Goal: Task Accomplishment & Management: Use online tool/utility

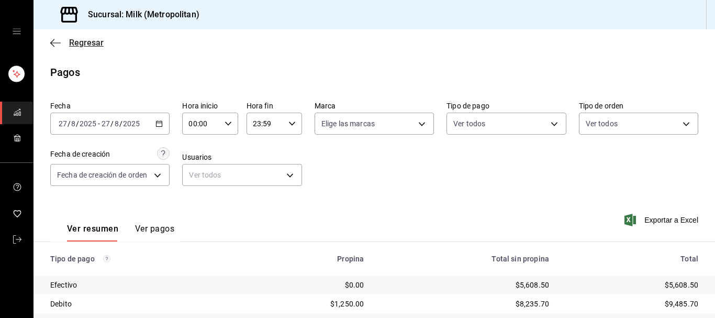
scroll to position [163, 0]
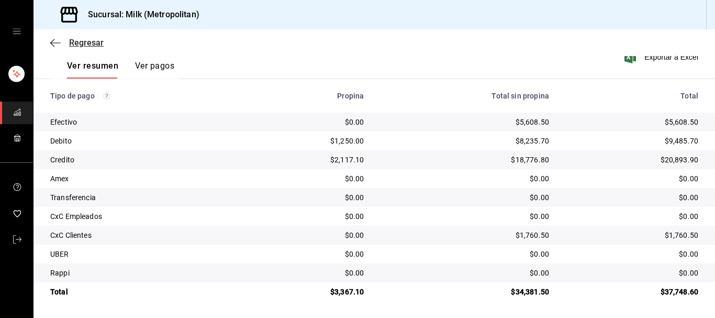
click at [53, 40] on icon "button" at bounding box center [52, 43] width 4 height 8
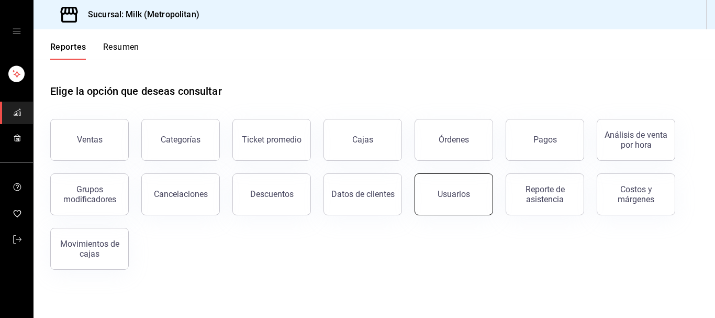
click at [477, 199] on button "Usuarios" at bounding box center [453, 194] width 78 height 42
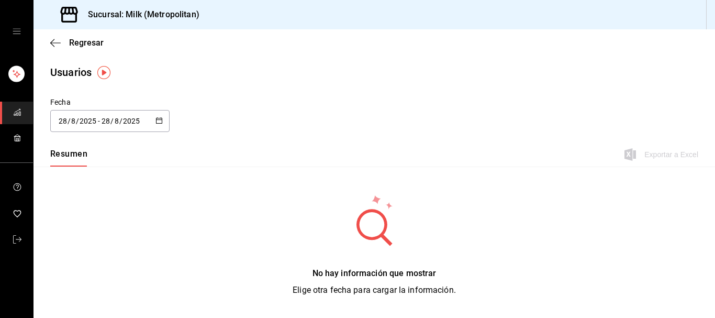
click at [157, 121] on icon "button" at bounding box center [158, 120] width 7 height 7
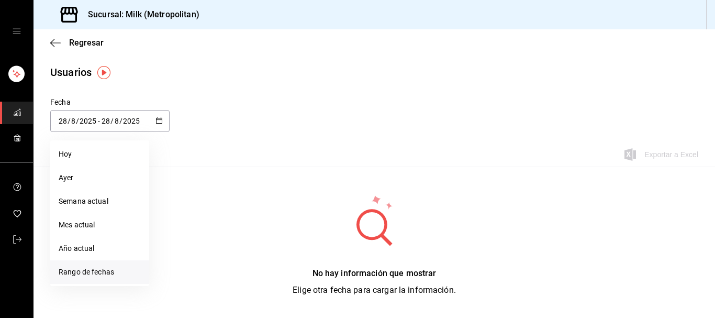
click at [83, 268] on li "Rango de fechas" at bounding box center [99, 272] width 99 height 24
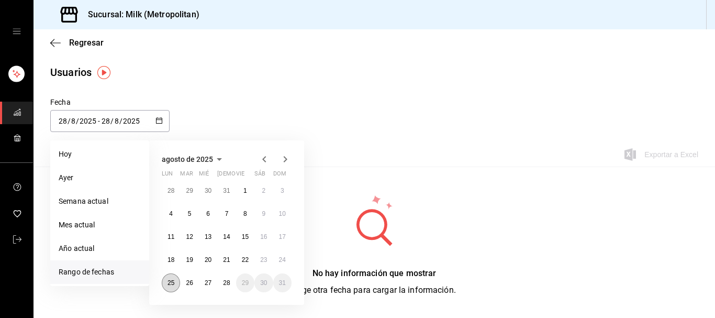
click at [168, 280] on button "25" at bounding box center [171, 282] width 18 height 19
click at [229, 281] on abbr "28" at bounding box center [226, 282] width 7 height 7
type input "[DATE]"
type input "25"
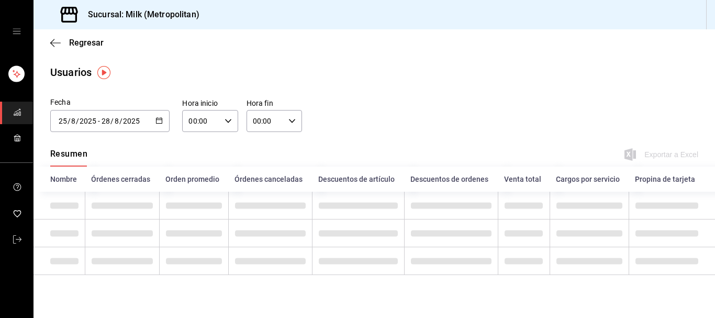
click at [231, 123] on icon "button" at bounding box center [227, 120] width 7 height 7
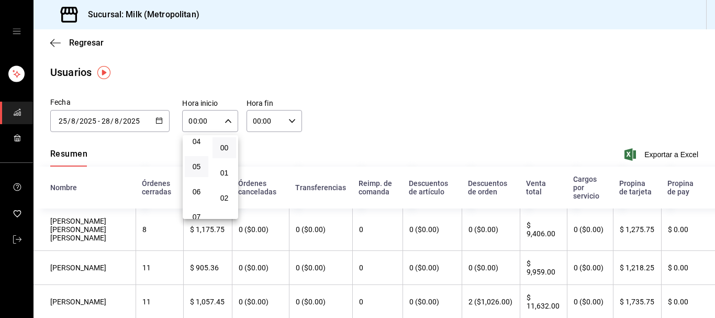
click at [198, 162] on button "05" at bounding box center [197, 166] width 24 height 21
type input "05:00"
click at [298, 122] on div at bounding box center [357, 159] width 715 height 318
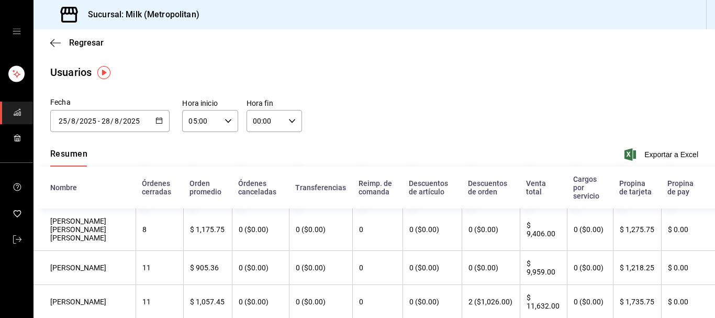
click at [293, 122] on icon "button" at bounding box center [291, 120] width 7 height 7
click at [263, 154] on span "05" at bounding box center [260, 154] width 11 height 8
type input "05:00"
click at [344, 132] on div at bounding box center [357, 159] width 715 height 318
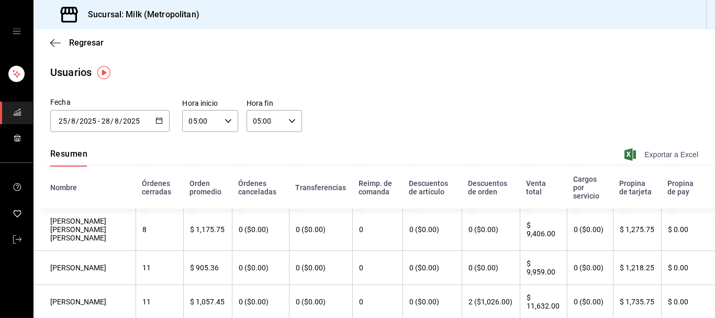
click at [659, 152] on span "Exportar a Excel" at bounding box center [662, 154] width 72 height 13
click at [157, 121] on icon "button" at bounding box center [158, 120] width 7 height 7
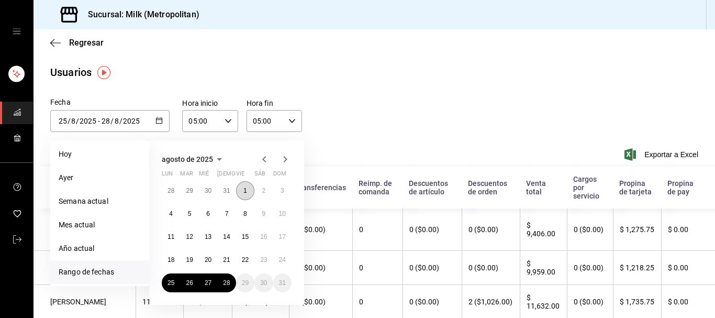
click at [244, 193] on abbr "1" at bounding box center [245, 190] width 4 height 7
click at [230, 279] on button "28" at bounding box center [226, 282] width 18 height 19
type input "[DATE]"
type input "1"
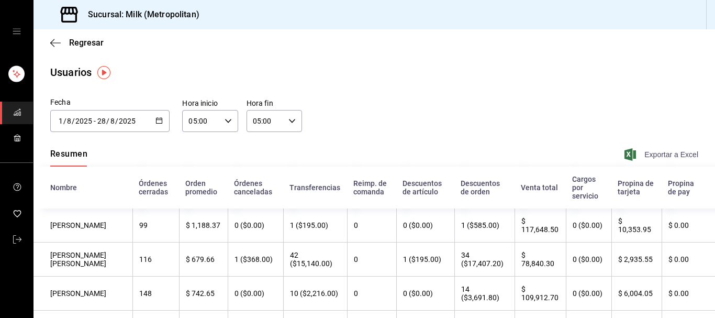
click at [657, 157] on span "Exportar a Excel" at bounding box center [662, 154] width 72 height 13
click at [670, 150] on span "Exportar a Excel" at bounding box center [662, 154] width 72 height 13
click at [48, 37] on div "Regresar" at bounding box center [373, 42] width 681 height 27
click at [51, 40] on icon "button" at bounding box center [55, 42] width 10 height 9
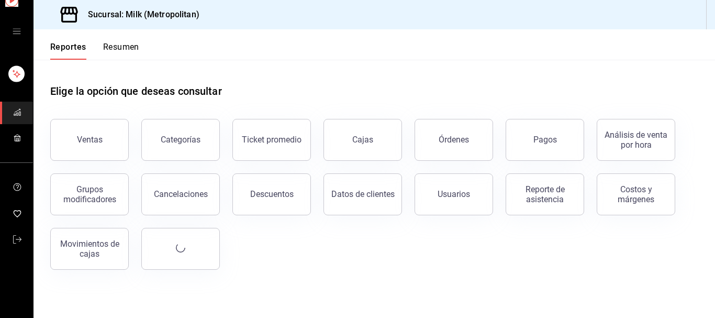
click at [51, 40] on div "Reportes Resumen" at bounding box center [86, 44] width 106 height 30
click at [450, 150] on button "Órdenes" at bounding box center [453, 140] width 78 height 42
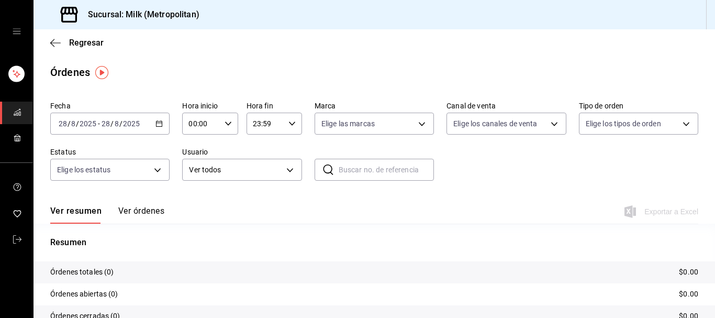
click at [161, 123] on \(Stroke\) "button" at bounding box center [159, 122] width 6 height 1
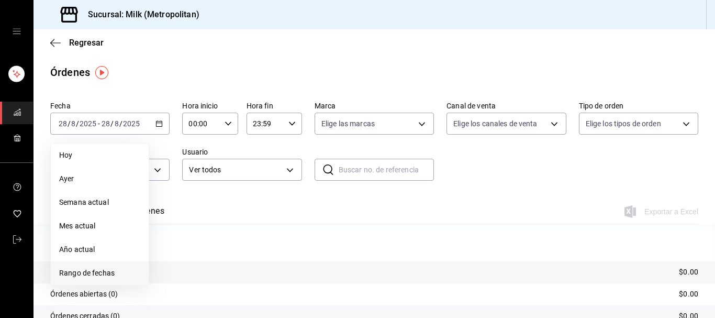
click at [109, 268] on span "Rango de fechas" at bounding box center [99, 272] width 81 height 11
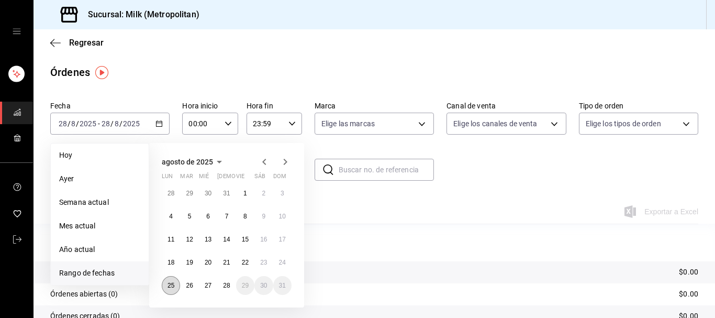
click at [175, 284] on button "25" at bounding box center [171, 285] width 18 height 19
click at [229, 286] on abbr "28" at bounding box center [226, 284] width 7 height 7
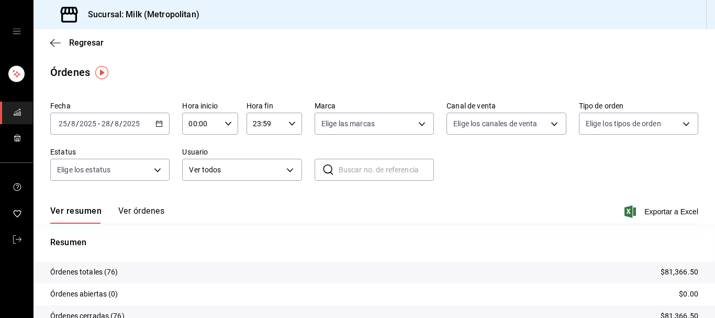
click at [228, 125] on \(Stroke\) "button" at bounding box center [228, 123] width 6 height 4
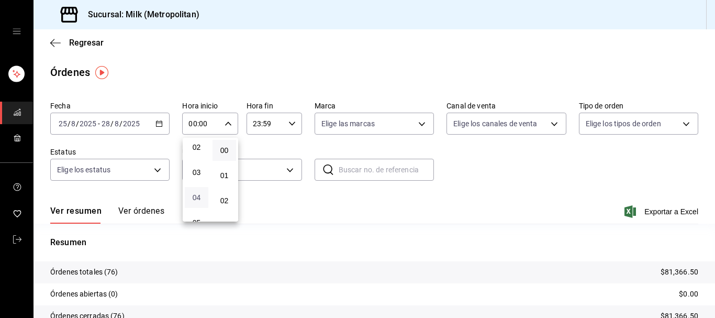
scroll to position [107, 0]
click at [200, 173] on span "05" at bounding box center [196, 169] width 11 height 8
type input "05:00"
click at [296, 122] on div at bounding box center [357, 159] width 715 height 318
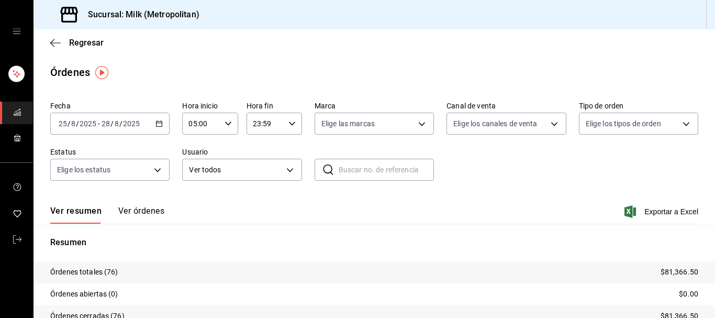
click at [294, 123] on \(Stroke\) "button" at bounding box center [292, 123] width 6 height 4
click at [261, 157] on span "05" at bounding box center [260, 153] width 11 height 8
click at [290, 152] on span "00" at bounding box center [287, 150] width 11 height 8
type input "05:00"
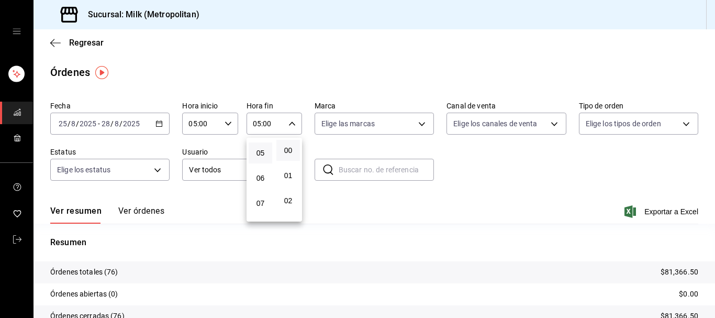
click at [284, 72] on div at bounding box center [357, 159] width 715 height 318
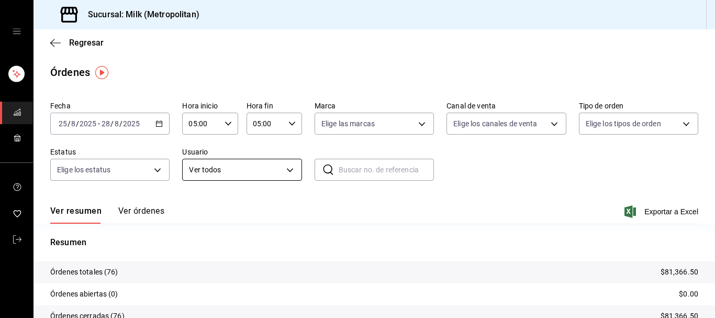
click at [295, 170] on body "Sucursal: Milk (Metropolitan) Regresar Órdenes Fecha [DATE] [DATE] - [DATE] [DA…" at bounding box center [357, 159] width 715 height 318
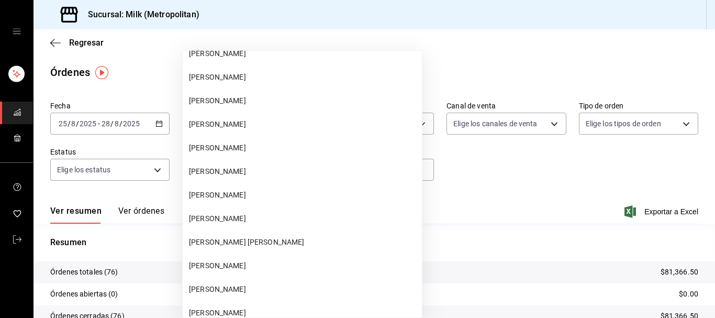
scroll to position [41391, 0]
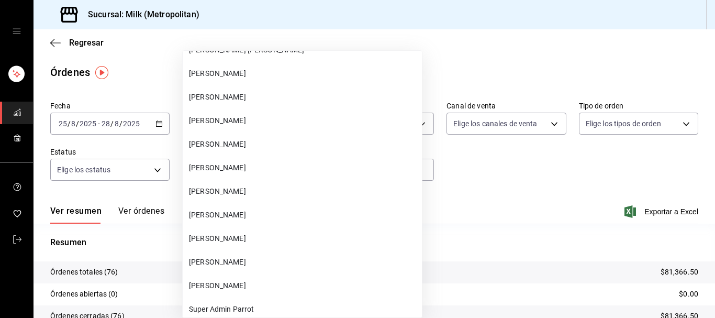
click at [254, 103] on li "[PERSON_NAME]" at bounding box center [302, 97] width 239 height 24
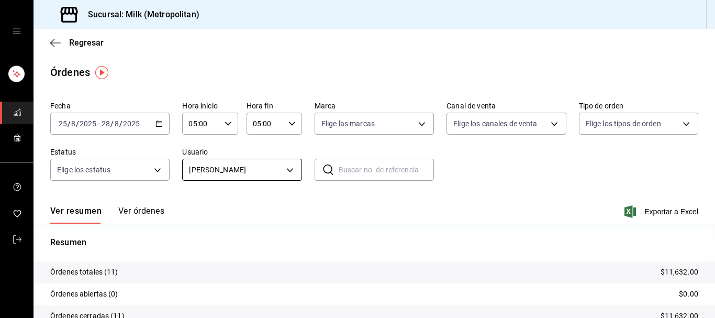
click at [292, 169] on body "Sucursal: Milk (Metropolitan) Regresar Órdenes Fecha [DATE] [DATE] - [DATE] [DA…" at bounding box center [357, 159] width 715 height 318
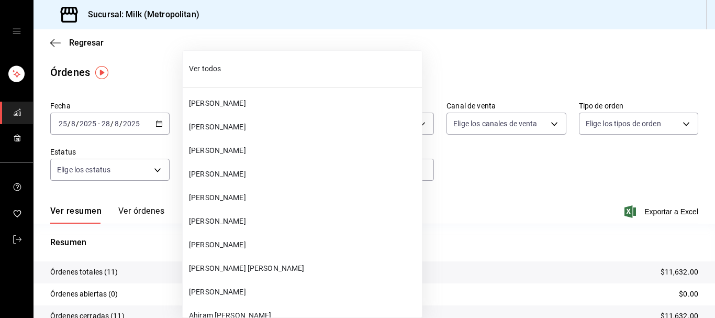
scroll to position [41304, 0]
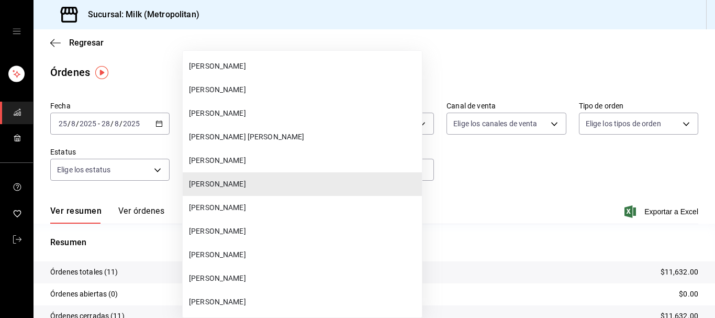
click at [265, 186] on span "[PERSON_NAME]" at bounding box center [303, 183] width 229 height 11
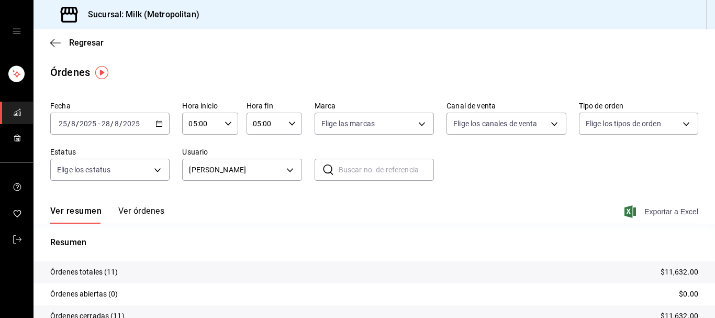
click at [666, 213] on span "Exportar a Excel" at bounding box center [662, 211] width 72 height 13
click at [297, 170] on body "Sucursal: Milk (Metropolitan) Regresar Órdenes Fecha [DATE] [DATE] - [DATE] [DA…" at bounding box center [357, 159] width 715 height 318
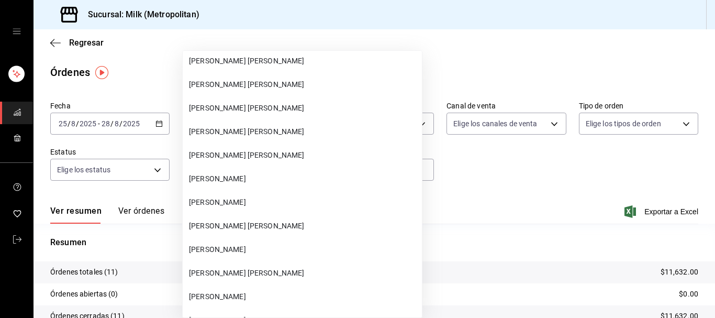
scroll to position [987, 0]
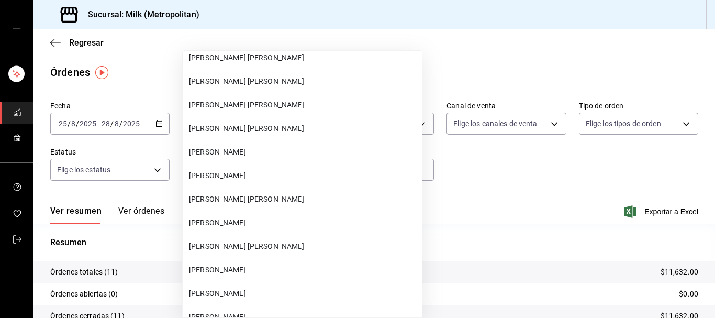
click at [229, 243] on span "[PERSON_NAME] [PERSON_NAME]" at bounding box center [303, 246] width 229 height 11
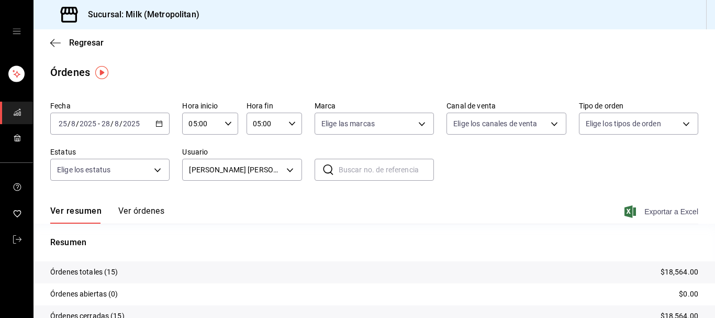
click at [669, 211] on span "Exportar a Excel" at bounding box center [662, 211] width 72 height 13
click at [289, 167] on body "Sucursal: Milk (Metropolitan) Regresar Órdenes Fecha [DATE] [DATE] - [DATE] [DA…" at bounding box center [357, 159] width 715 height 318
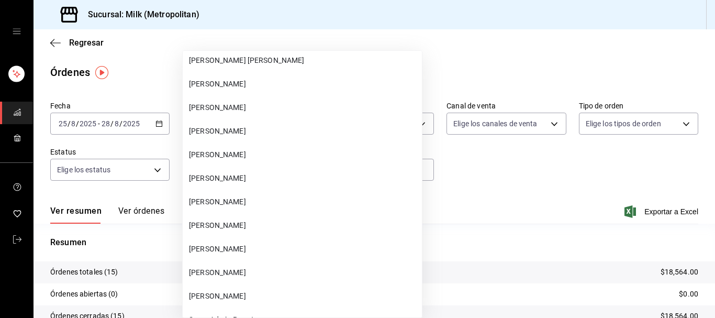
scroll to position [41380, 0]
click at [239, 127] on span "[PERSON_NAME]" at bounding box center [303, 131] width 229 height 11
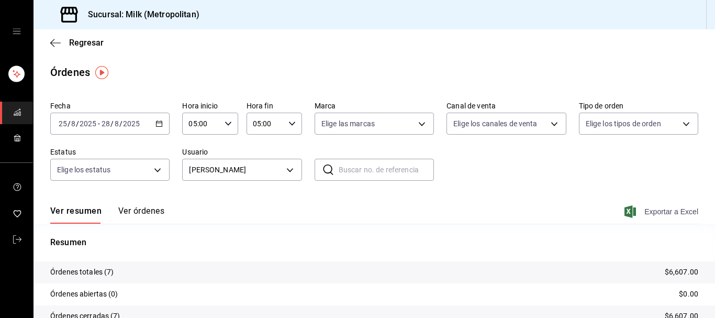
click at [672, 214] on span "Exportar a Excel" at bounding box center [662, 211] width 72 height 13
click at [289, 166] on body "Sucursal: Milk (Metropolitan) Regresar Órdenes Fecha [DATE] [DATE] - [DATE] [DA…" at bounding box center [357, 159] width 715 height 318
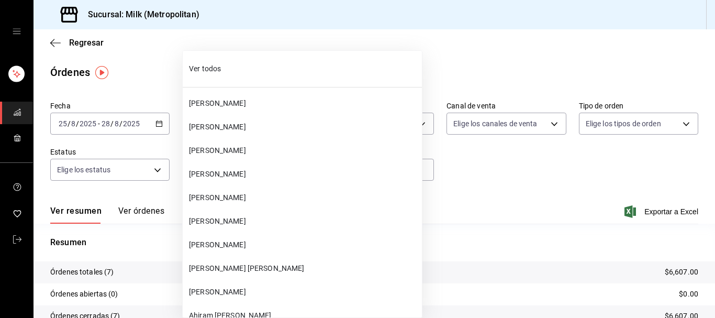
scroll to position [41327, 0]
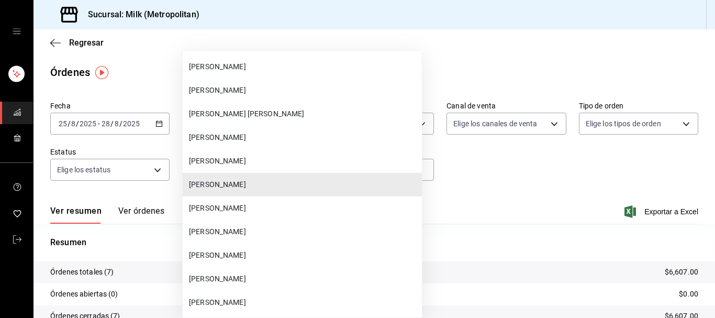
click at [232, 277] on span "[PERSON_NAME]" at bounding box center [303, 278] width 229 height 11
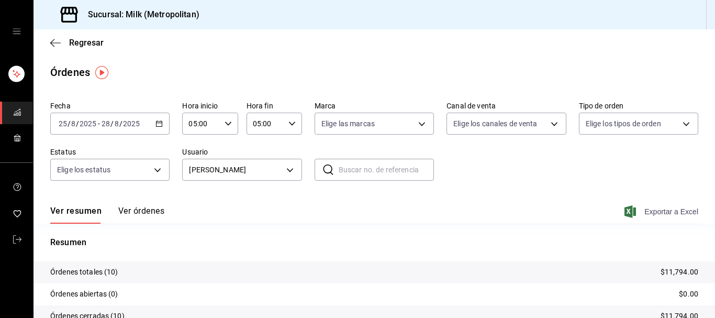
click at [675, 216] on span "Exportar a Excel" at bounding box center [662, 211] width 72 height 13
click at [295, 168] on body "Sucursal: Milk (Metropolitan) Regresar Órdenes Fecha [DATE] [DATE] - [DATE] [DA…" at bounding box center [357, 159] width 715 height 318
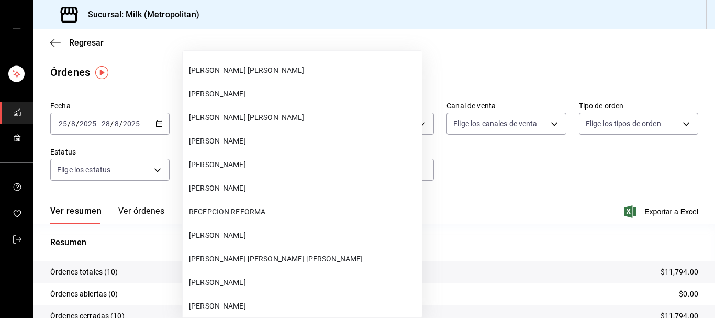
scroll to position [1307, 0]
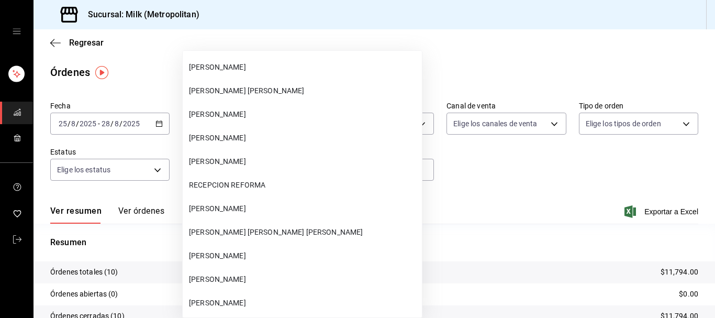
click at [289, 231] on span "[PERSON_NAME] [PERSON_NAME] [PERSON_NAME]" at bounding box center [303, 232] width 229 height 11
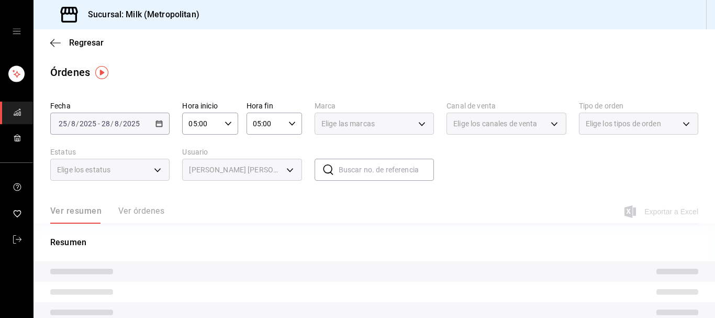
type input "2bde09ca-9ead-4f27-ac2f-bfde6d9e554d"
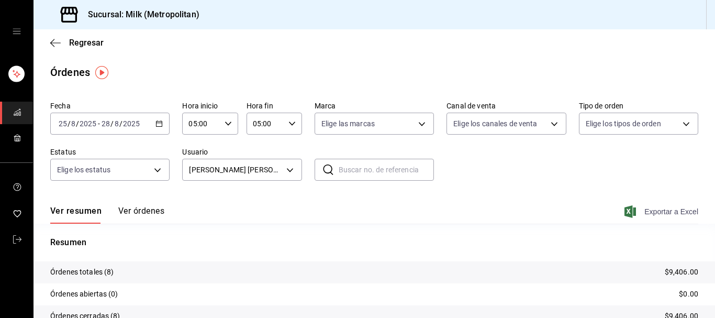
click at [673, 209] on span "Exportar a Excel" at bounding box center [662, 211] width 72 height 13
click at [291, 172] on body "Sucursal: Milk (Metropolitan) Regresar Órdenes Fecha [DATE] [DATE] - [DATE] [DA…" at bounding box center [357, 159] width 715 height 318
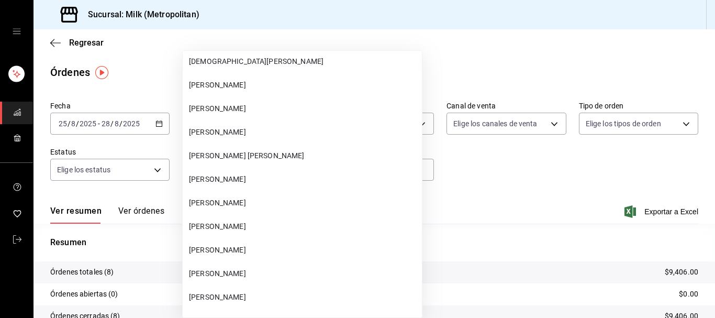
scroll to position [12219, 0]
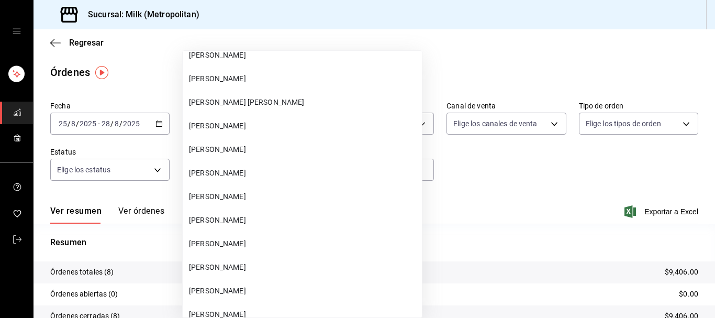
click at [258, 219] on span "[PERSON_NAME]" at bounding box center [303, 219] width 229 height 11
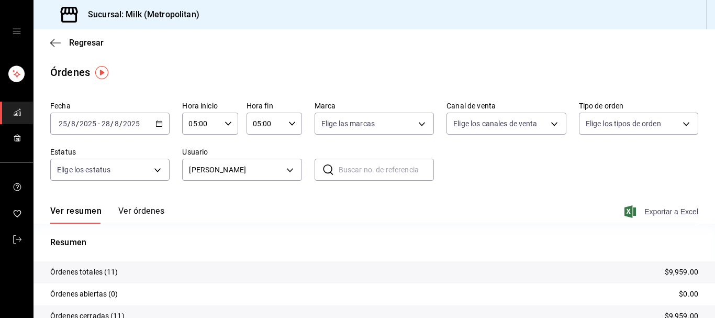
click at [670, 208] on span "Exportar a Excel" at bounding box center [662, 211] width 72 height 13
